Goal: Navigation & Orientation: Find specific page/section

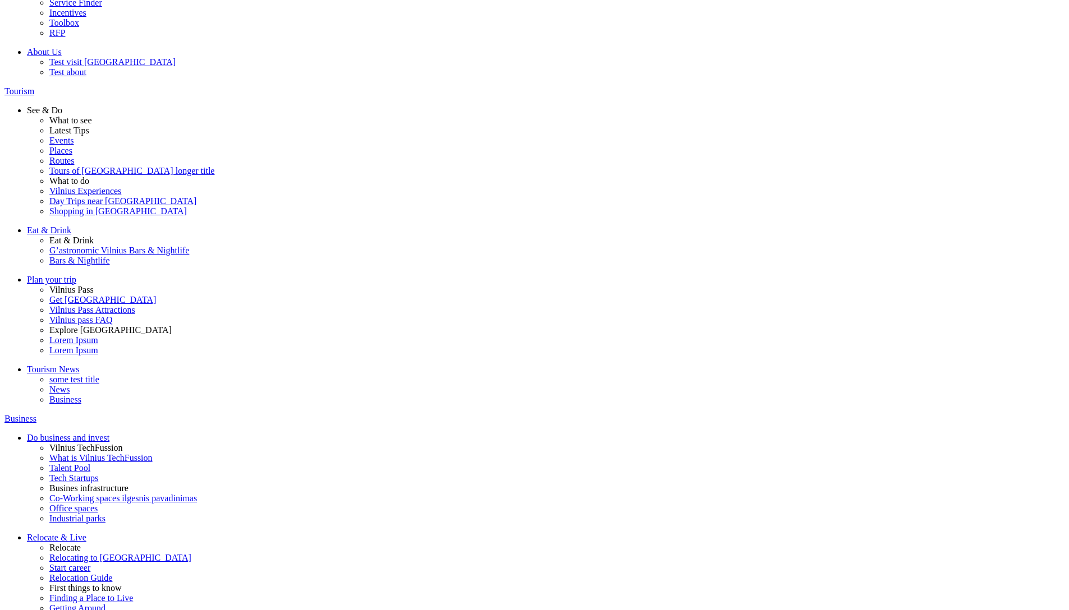
scroll to position [187, 0]
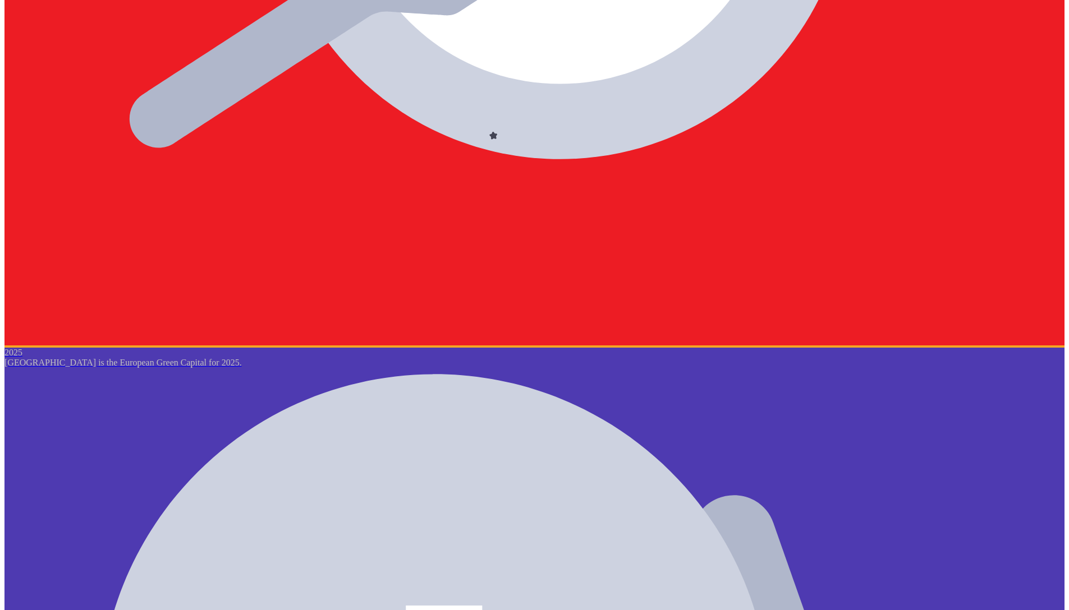
scroll to position [2180, 0]
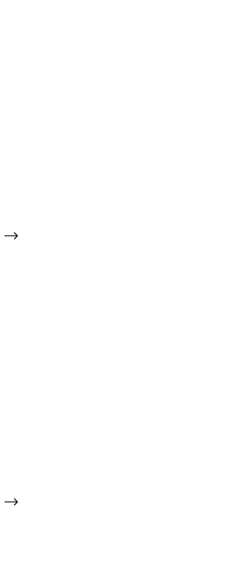
scroll to position [2636, 0]
